Goal: Information Seeking & Learning: Learn about a topic

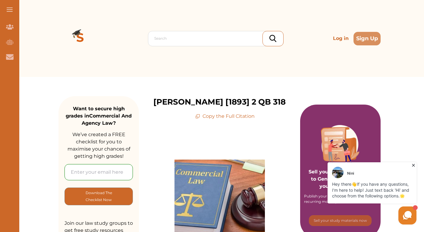
click at [412, 165] on icon at bounding box center [413, 165] width 3 height 3
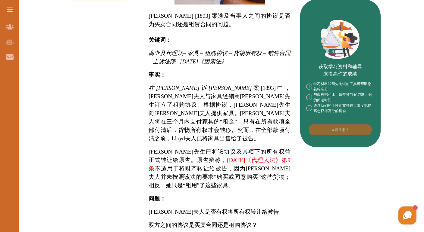
scroll to position [219, 0]
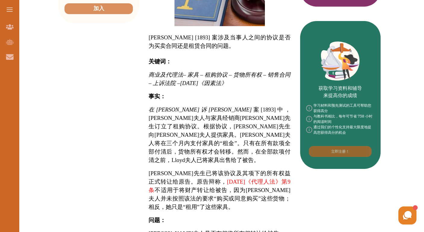
click at [221, 187] on font "不适用于将财产转让给被告，因为[PERSON_NAME]夫人并未按照该法的要求“购买或同意购买”这些货物；相反，她只是“租用”了这些家具。" at bounding box center [219, 198] width 142 height 23
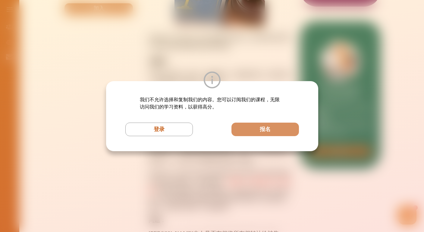
click at [255, 67] on div "我们不允许选择和复制我们的内容。您可以订阅我们的课程，无限访问我们的学习资料，以获得高分。 登录 报名" at bounding box center [212, 116] width 424 height 232
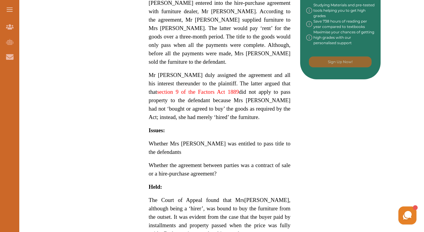
scroll to position [356, 0]
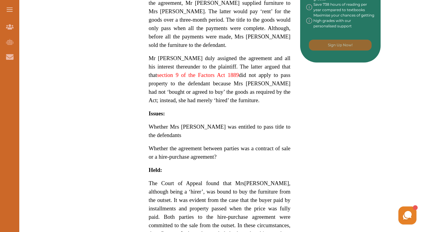
click at [318, 190] on div "Want to secure high grades in Commercial And Agency Law ? We’ve created a FREE …" at bounding box center [219, 31] width 322 height 621
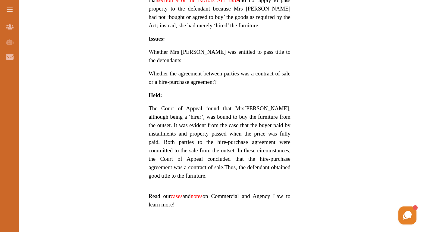
scroll to position [441, 0]
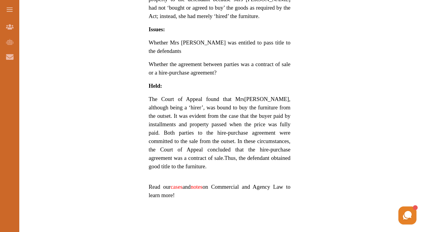
drag, startPoint x: 148, startPoint y: 107, endPoint x: 219, endPoint y: 140, distance: 78.4
click at [219, 140] on span "The Court of Appeal found that Mrs [PERSON_NAME], although being a ‘hirer’, was…" at bounding box center [219, 133] width 142 height 73
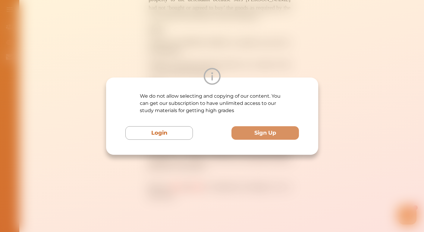
click at [213, 82] on img at bounding box center [212, 76] width 17 height 17
click at [214, 74] on img at bounding box center [212, 76] width 17 height 17
click at [274, 21] on div "We do not allow selecting and copying of our content. You can get our subscript…" at bounding box center [212, 116] width 424 height 232
